Goal: Task Accomplishment & Management: Use online tool/utility

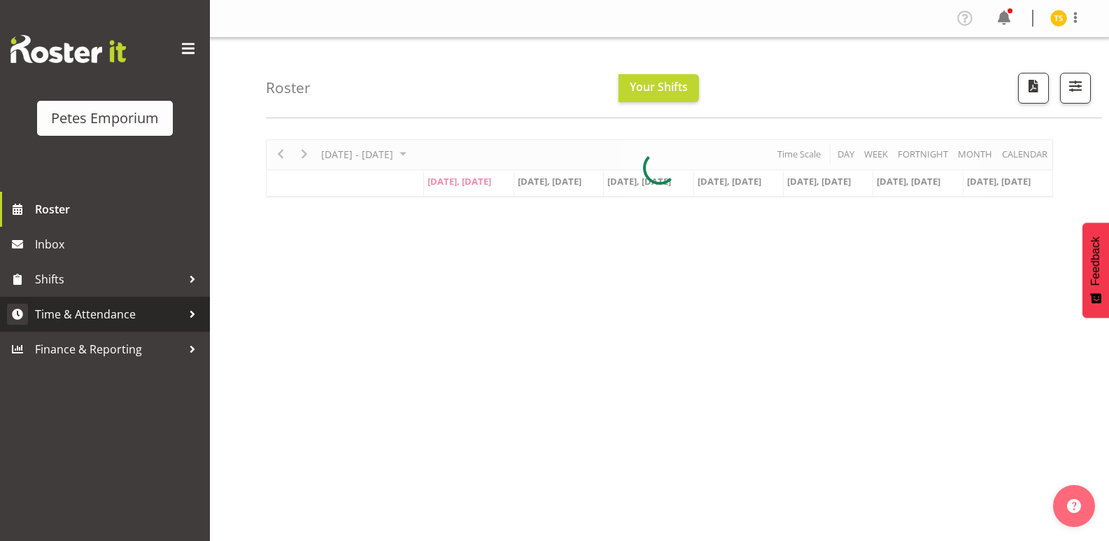
click at [106, 308] on span "Time & Attendance" at bounding box center [108, 314] width 147 height 21
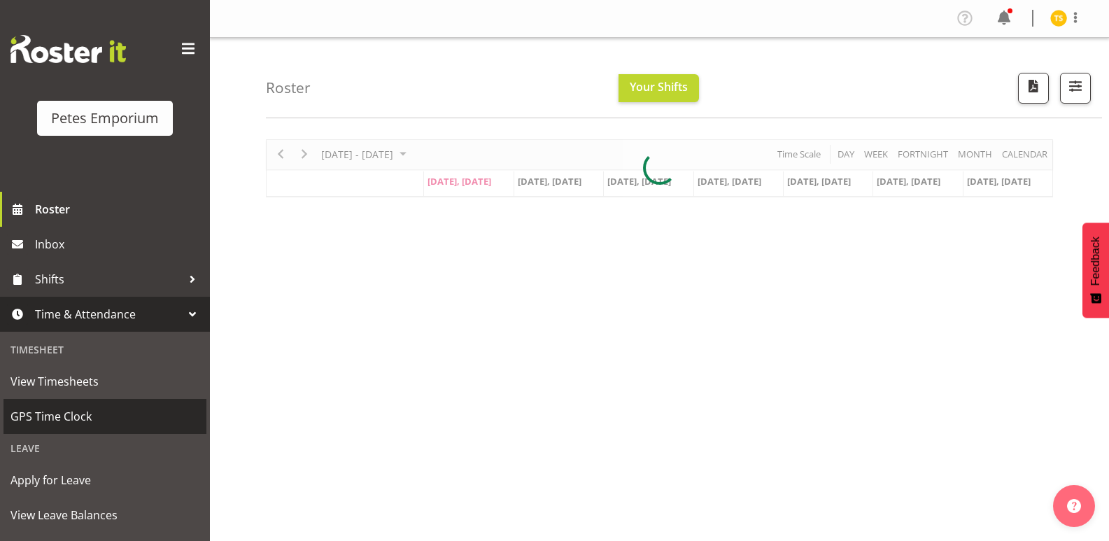
click at [84, 414] on span "GPS Time Clock" at bounding box center [104, 416] width 189 height 21
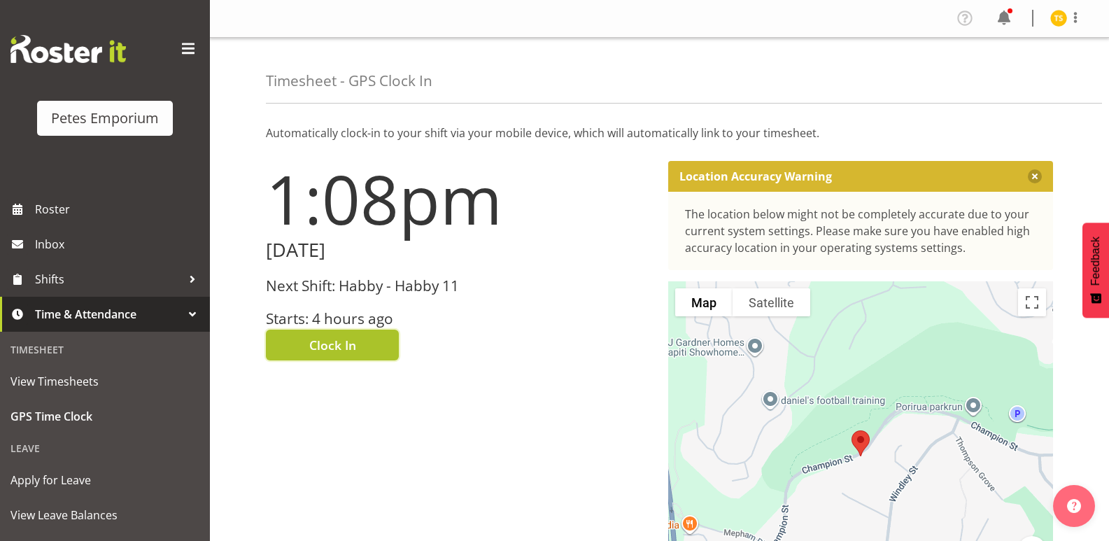
click at [325, 336] on span "Clock In" at bounding box center [332, 345] width 47 height 18
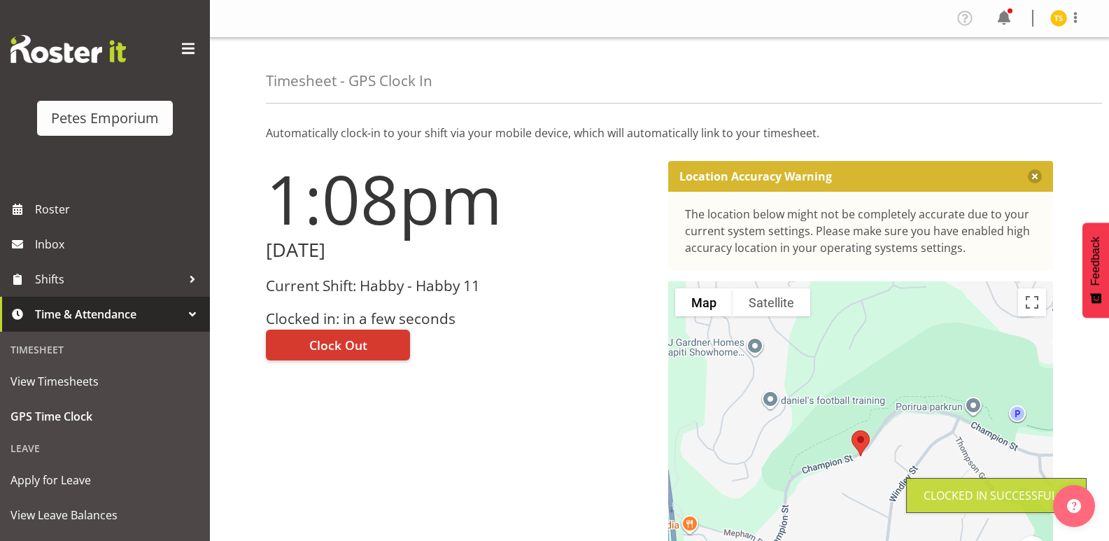
click at [1060, 19] on img at bounding box center [1058, 18] width 17 height 17
click at [994, 68] on link "Log Out" at bounding box center [1016, 73] width 134 height 25
